Goal: Navigation & Orientation: Find specific page/section

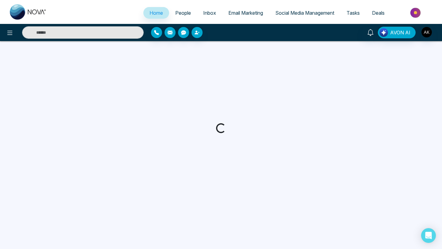
select select "*"
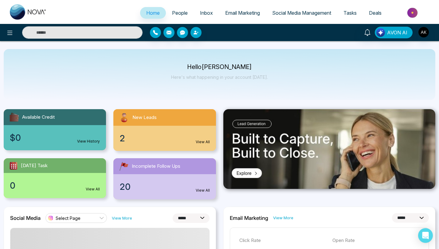
click at [246, 12] on span "Email Marketing" at bounding box center [242, 13] width 35 height 6
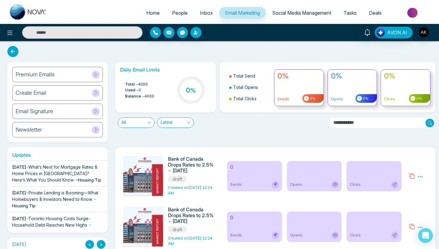
click at [56, 73] on div "Premium Emails" at bounding box center [57, 74] width 91 height 15
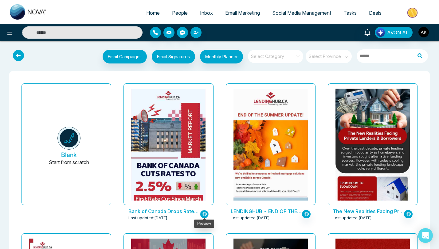
click at [201, 214] on icon "button" at bounding box center [204, 214] width 6 height 4
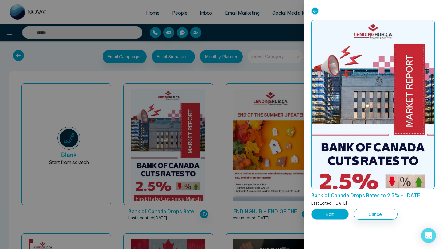
click at [337, 220] on button "Edit" at bounding box center [329, 214] width 37 height 11
click at [330, 220] on button "Edit" at bounding box center [329, 214] width 37 height 11
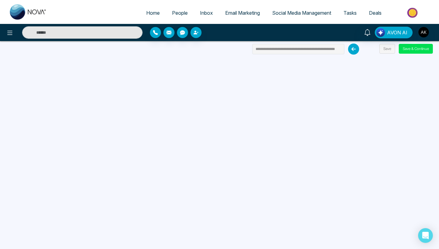
click at [152, 13] on span "Home" at bounding box center [153, 13] width 14 height 6
select select "*"
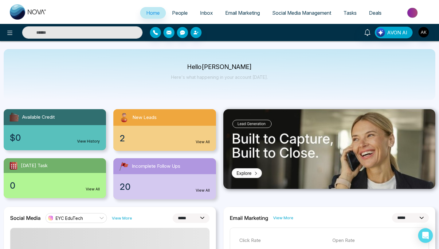
click at [173, 12] on span "People" at bounding box center [180, 13] width 16 height 6
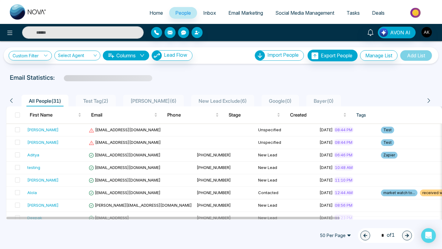
click at [205, 14] on span "Inbox" at bounding box center [209, 13] width 13 height 6
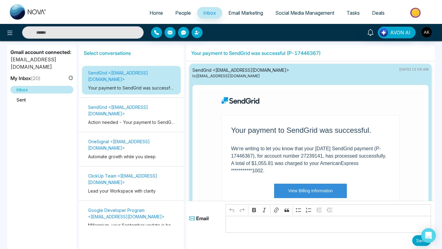
click at [151, 13] on span "Home" at bounding box center [157, 13] width 14 height 6
select select "*"
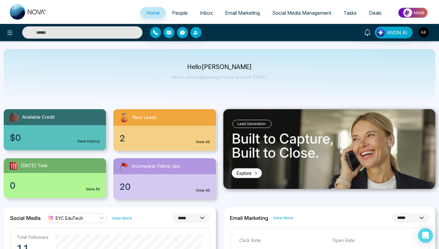
click at [186, 10] on link "People" at bounding box center [180, 13] width 28 height 12
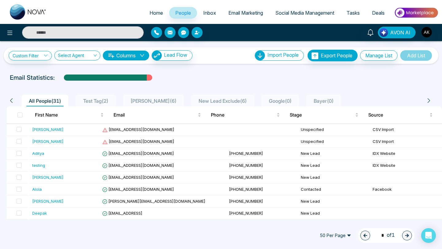
click at [207, 15] on span "Inbox" at bounding box center [209, 13] width 13 height 6
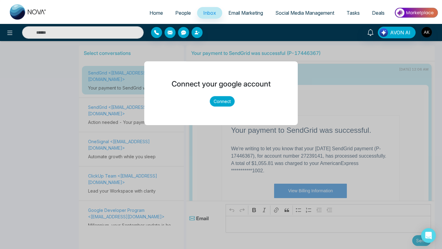
click at [224, 99] on button "Connect" at bounding box center [222, 101] width 25 height 11
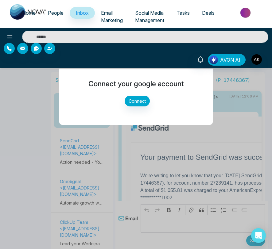
click at [103, 19] on span "Email Marketing" at bounding box center [112, 17] width 22 height 14
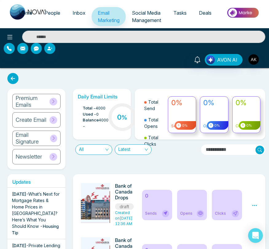
click at [150, 17] on span "Social Media Management" at bounding box center [146, 17] width 29 height 14
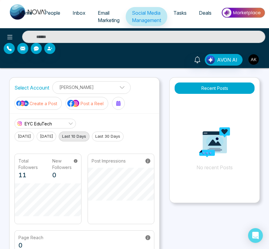
click at [182, 13] on span "Tasks" at bounding box center [179, 13] width 13 height 6
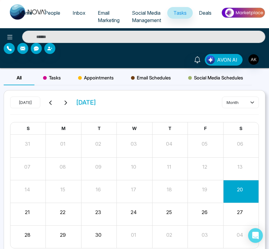
click at [23, 15] on span "Home" at bounding box center [26, 13] width 14 height 6
select select "*"
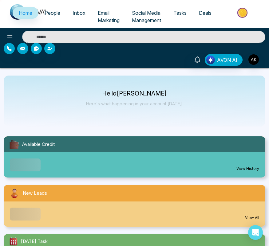
click at [56, 14] on span "People" at bounding box center [53, 13] width 16 height 6
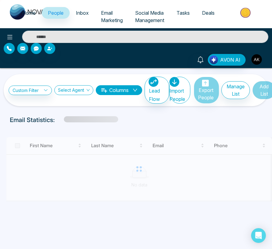
click at [256, 59] on img "button" at bounding box center [256, 59] width 10 height 10
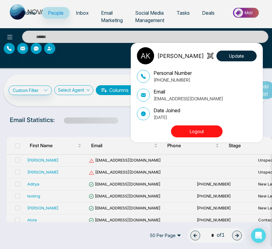
click at [191, 128] on button "Logout" at bounding box center [197, 132] width 52 height 12
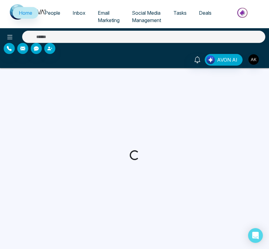
select select "*"
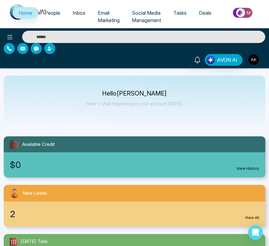
click at [253, 61] on img "button" at bounding box center [253, 59] width 10 height 10
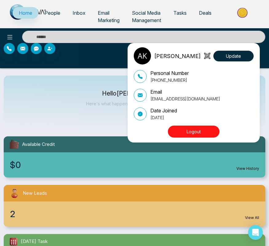
click at [191, 132] on button "Logout" at bounding box center [194, 132] width 52 height 12
